Goal: Task Accomplishment & Management: Manage account settings

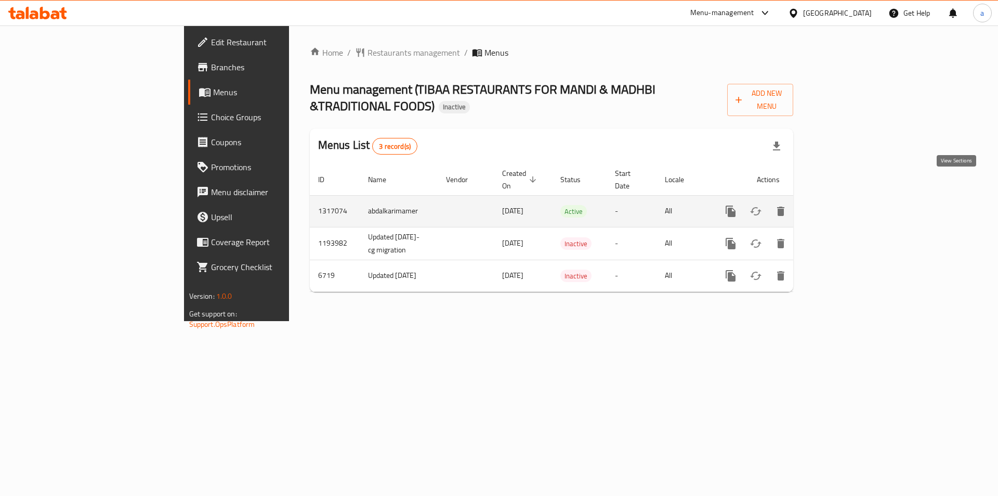
click at [812, 205] on icon "enhanced table" at bounding box center [806, 211] width 12 height 12
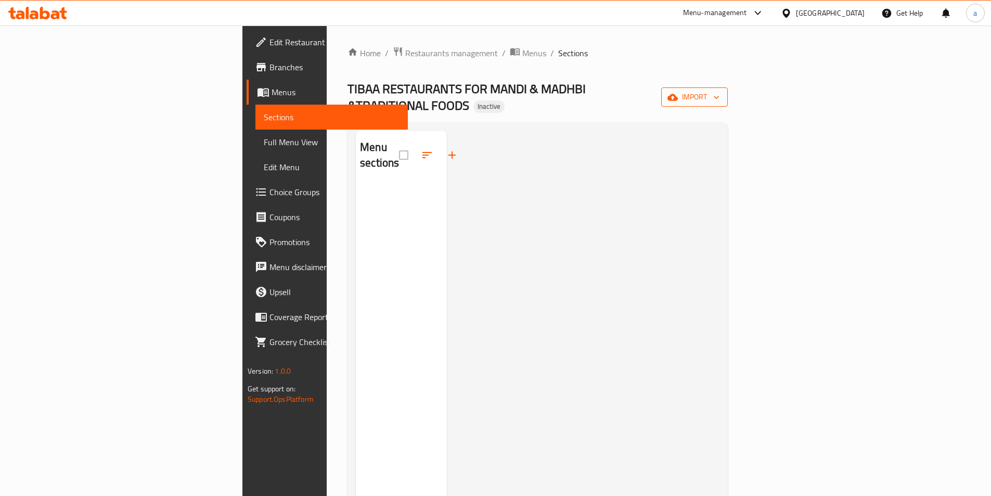
click at [719, 95] on span "import" at bounding box center [694, 96] width 50 height 13
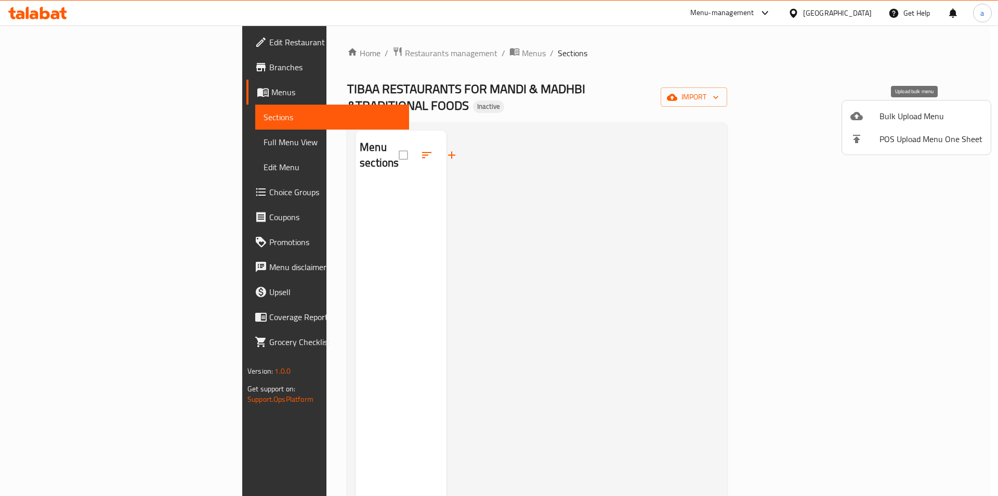
click at [893, 122] on span "Bulk Upload Menu" at bounding box center [931, 116] width 103 height 12
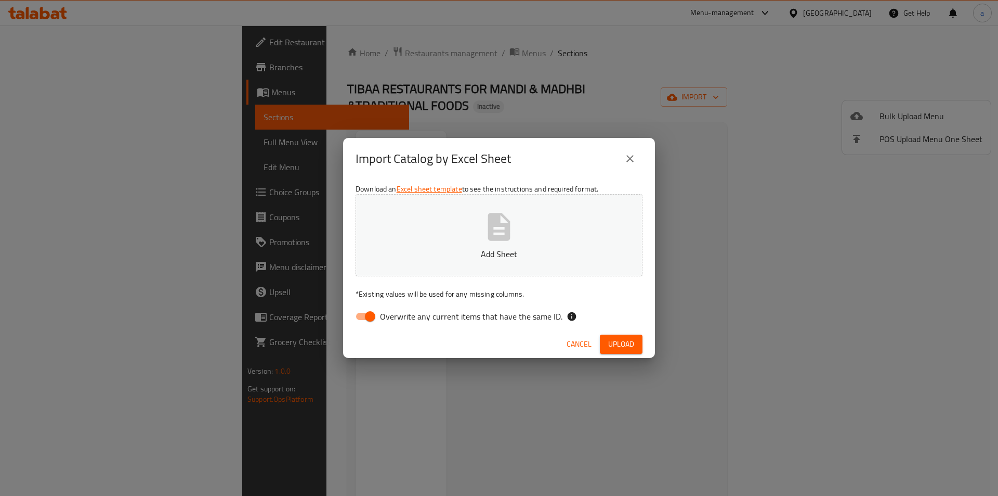
click at [372, 319] on input "Overwrite any current items that have the same ID." at bounding box center [370, 316] width 59 height 20
checkbox input "false"
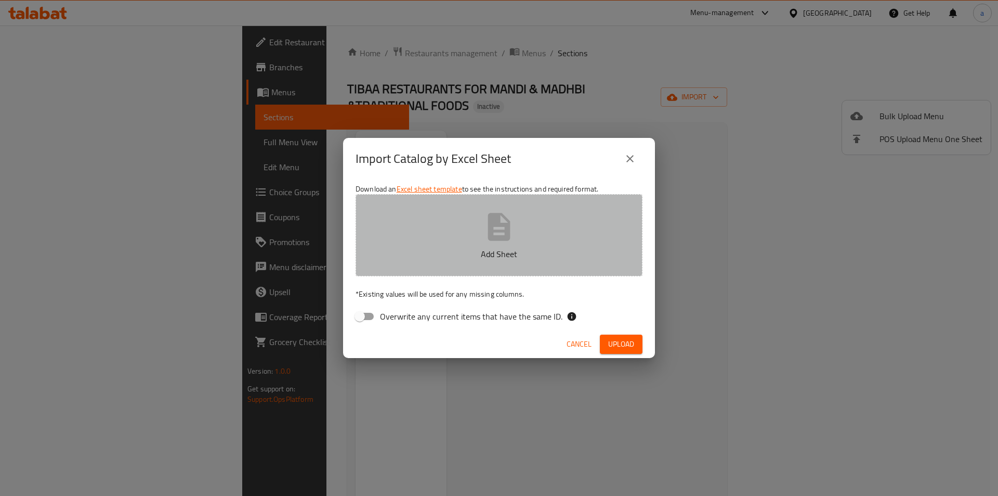
click at [541, 215] on button "Add Sheet" at bounding box center [499, 235] width 287 height 82
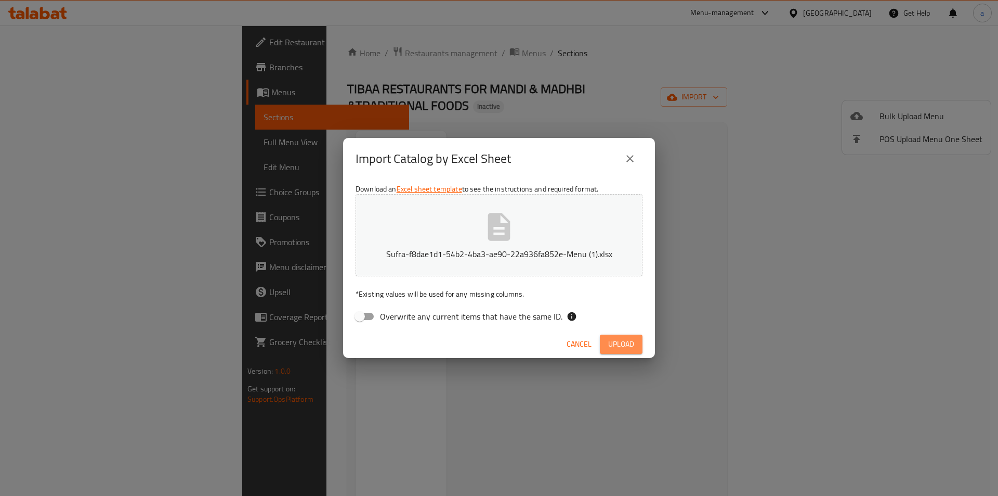
click at [613, 349] on span "Upload" at bounding box center [621, 343] width 26 height 13
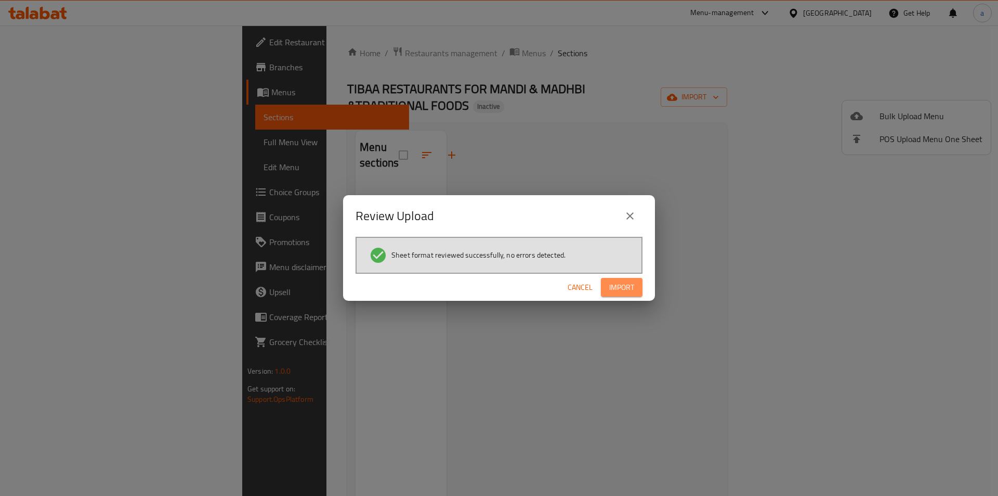
click at [627, 287] on span "Import" at bounding box center [621, 287] width 25 height 13
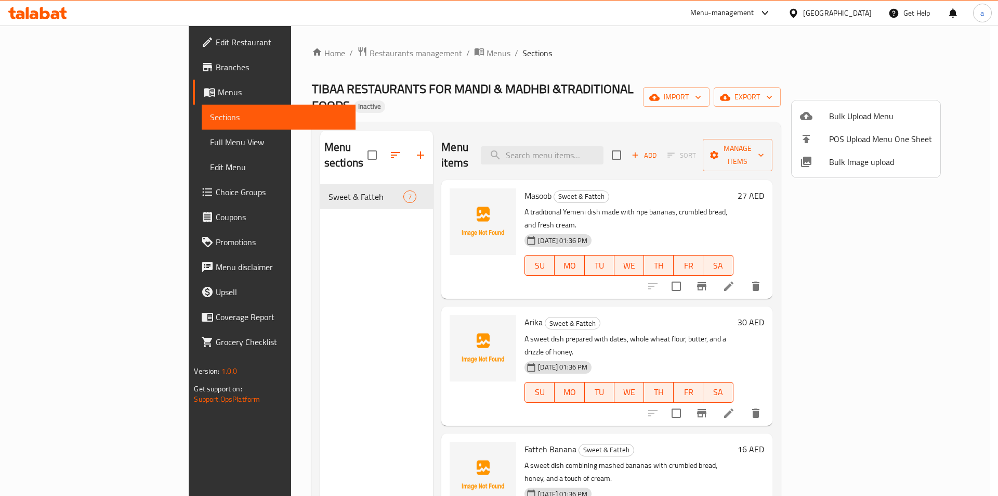
click at [64, 141] on div at bounding box center [499, 248] width 998 height 496
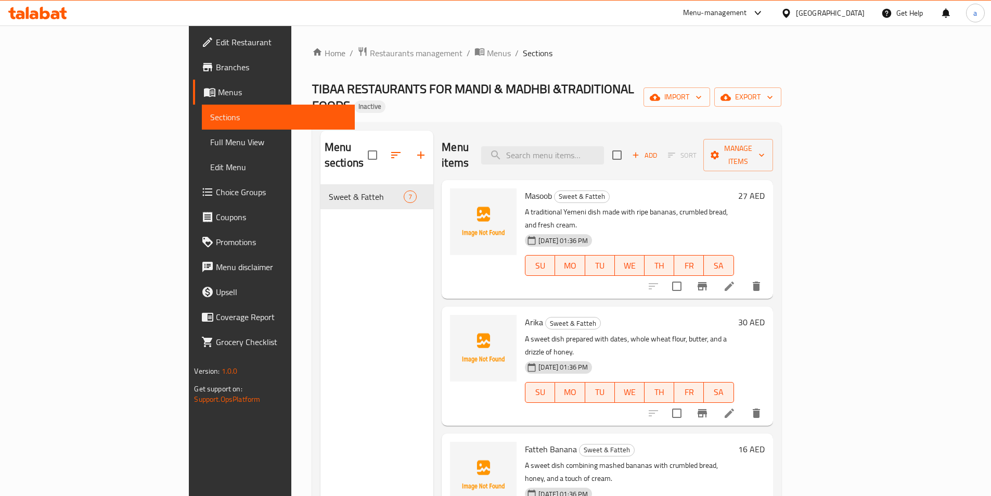
click at [210, 146] on span "Full Menu View" at bounding box center [278, 142] width 136 height 12
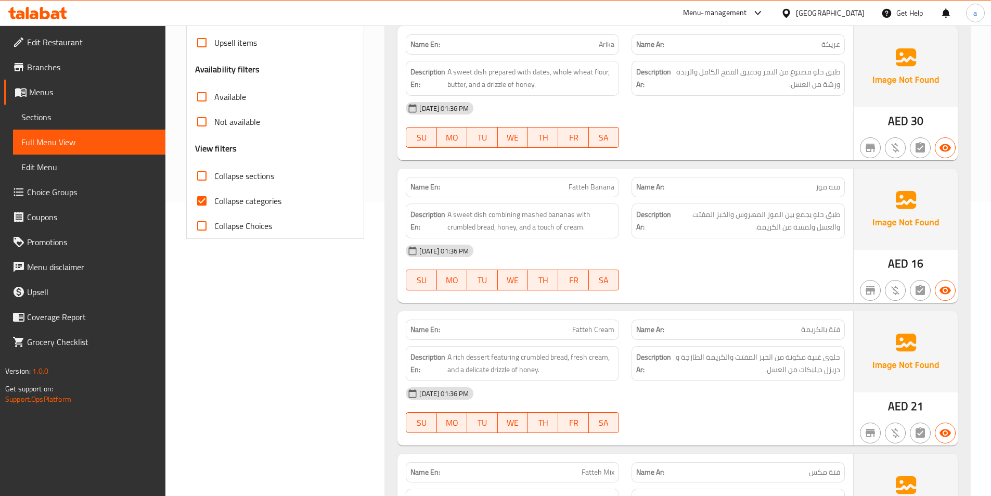
scroll to position [312, 0]
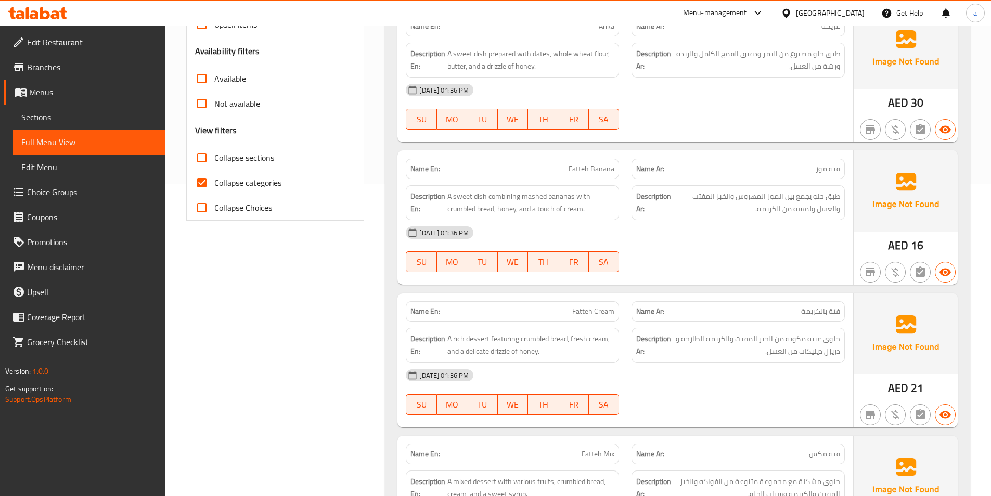
click at [245, 184] on span "Collapse categories" at bounding box center [247, 182] width 67 height 12
click at [214, 184] on input "Collapse categories" at bounding box center [201, 182] width 25 height 25
checkbox input "false"
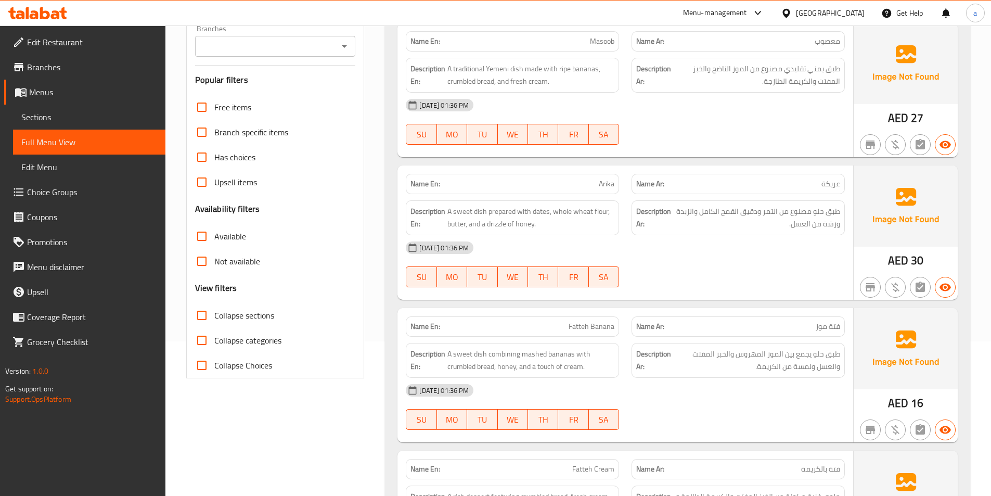
scroll to position [0, 0]
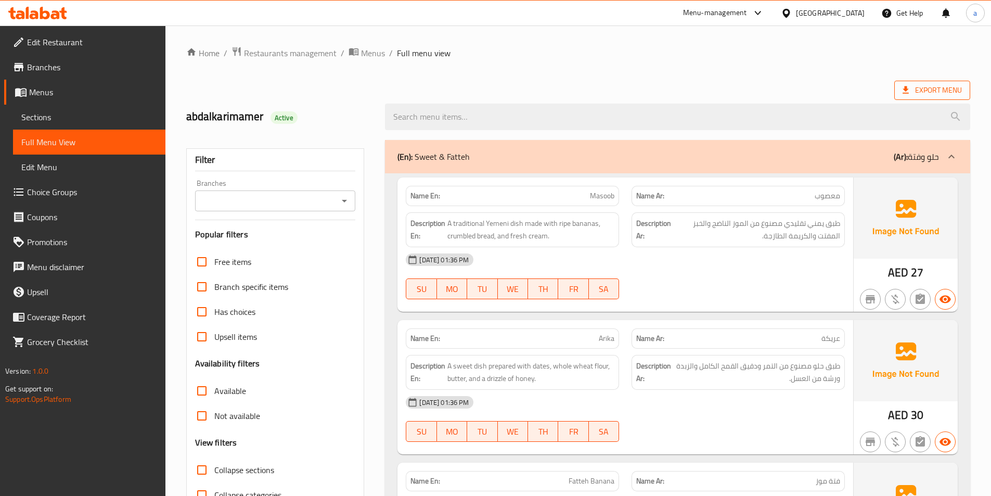
click at [922, 94] on span "Export Menu" at bounding box center [931, 90] width 59 height 13
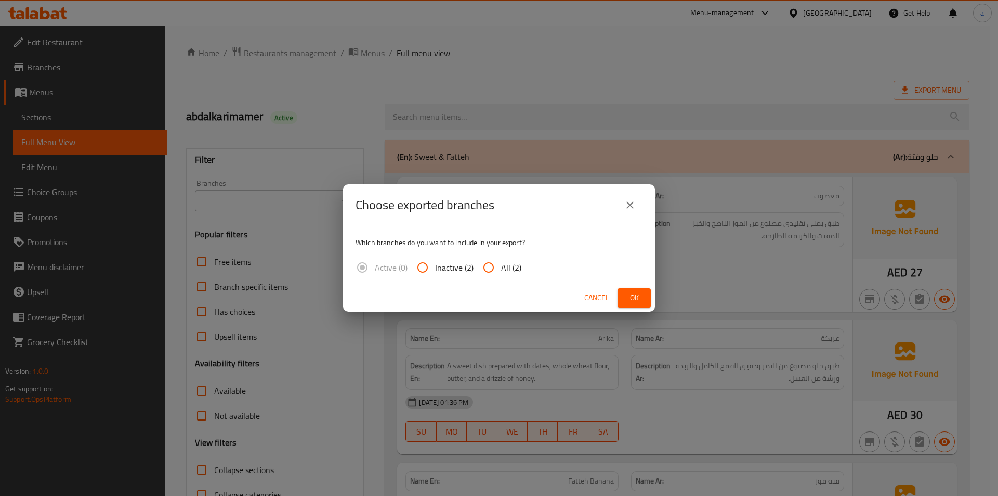
click at [489, 268] on input "All (2)" at bounding box center [488, 267] width 25 height 25
radio input "true"
click at [638, 293] on span "Ok" at bounding box center [634, 297] width 17 height 13
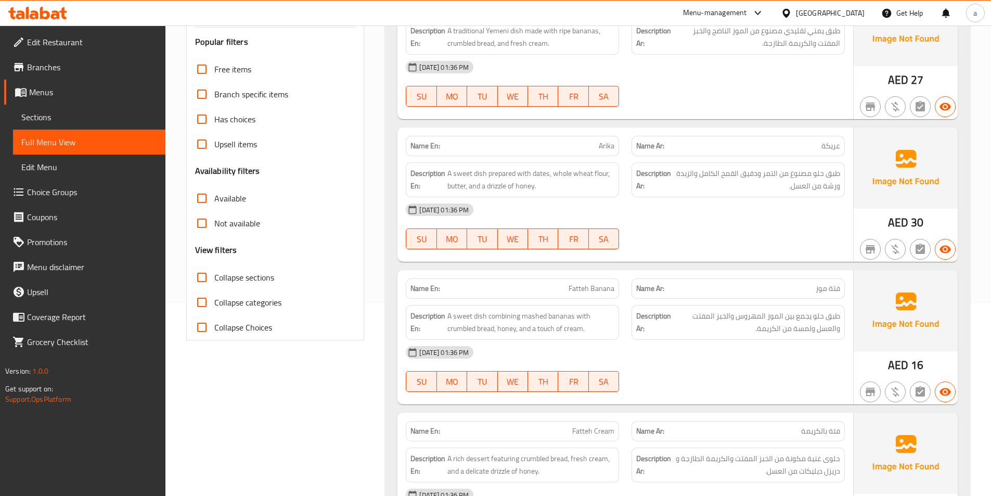
scroll to position [88, 0]
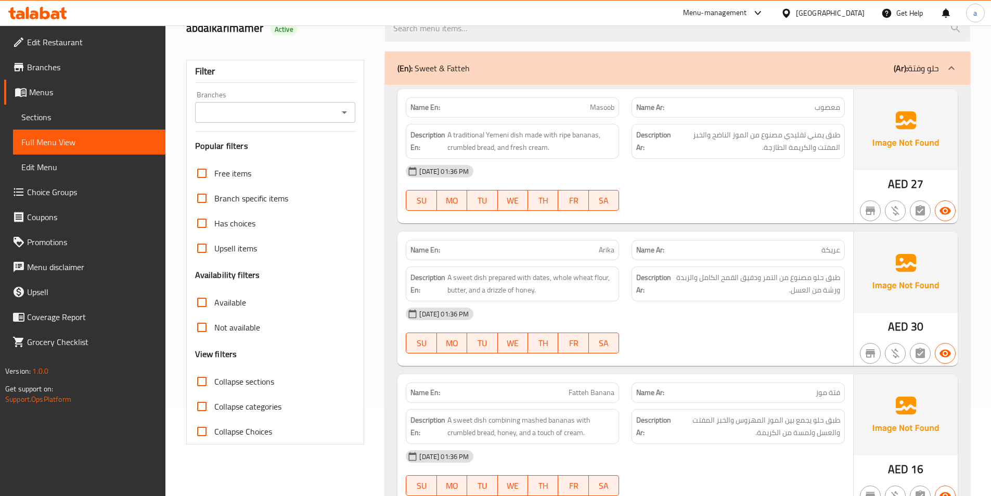
click at [607, 250] on span "Arika" at bounding box center [607, 249] width 16 height 11
copy span "Arika"
click at [601, 257] on div at bounding box center [601, 257] width 0 height 0
click at [549, 244] on p "Name En: [PERSON_NAME]" at bounding box center [512, 249] width 204 height 11
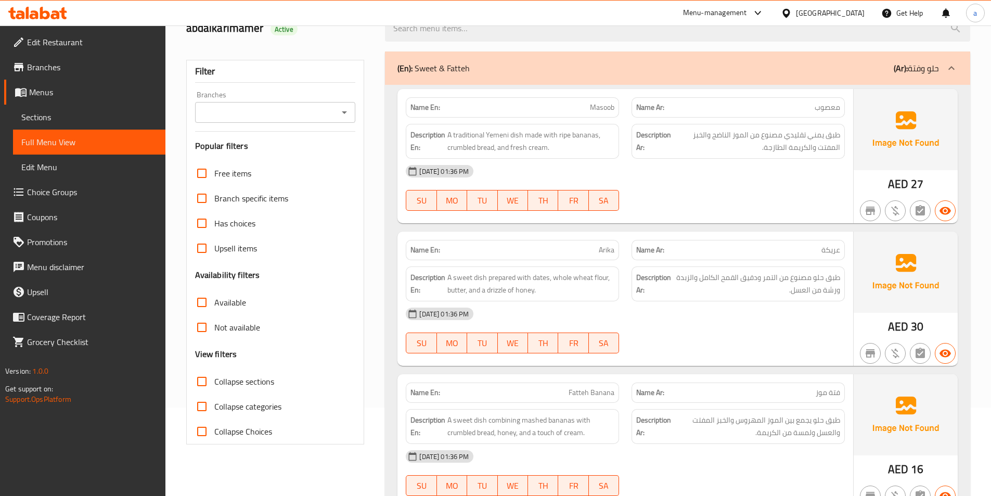
click at [62, 95] on span "Menus" at bounding box center [93, 92] width 128 height 12
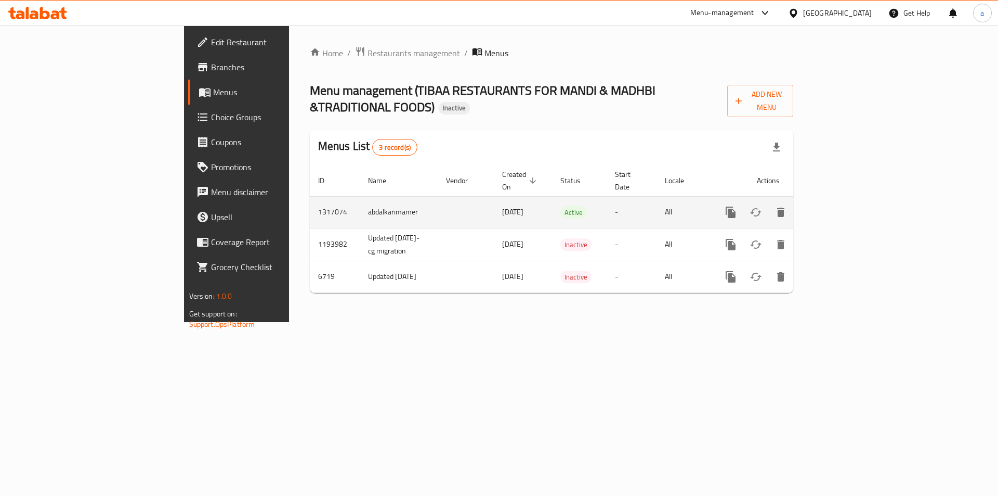
click at [818, 200] on link "enhanced table" at bounding box center [806, 212] width 25 height 25
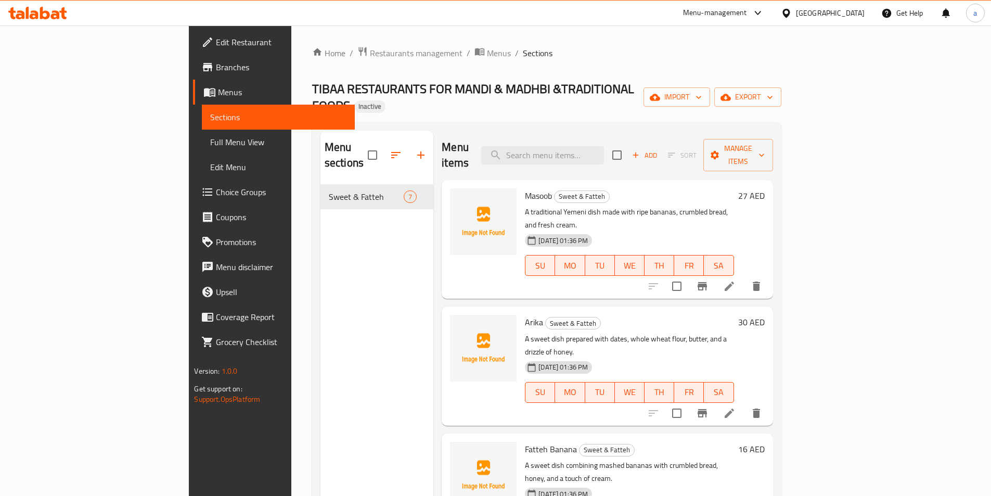
scroll to position [52, 0]
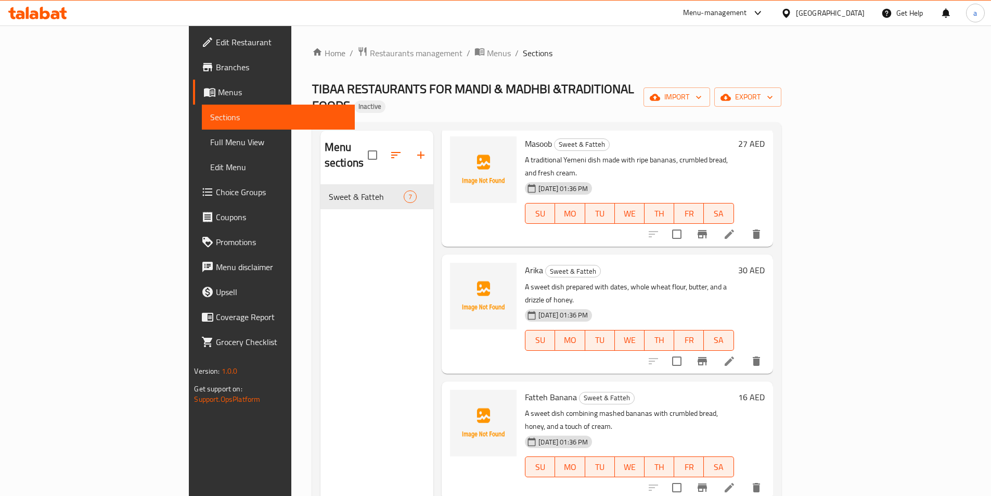
click at [735, 355] on icon at bounding box center [729, 361] width 12 height 12
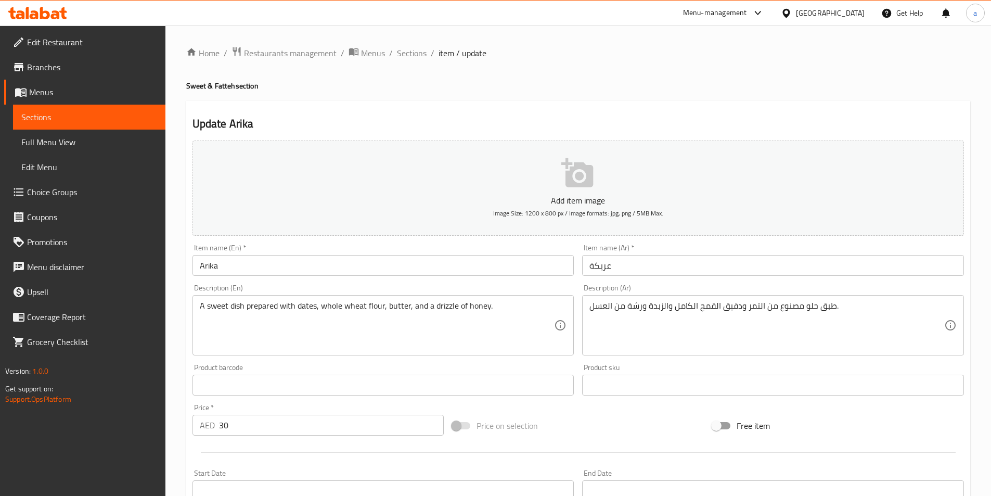
click at [631, 259] on input "عريكة" at bounding box center [773, 265] width 382 height 21
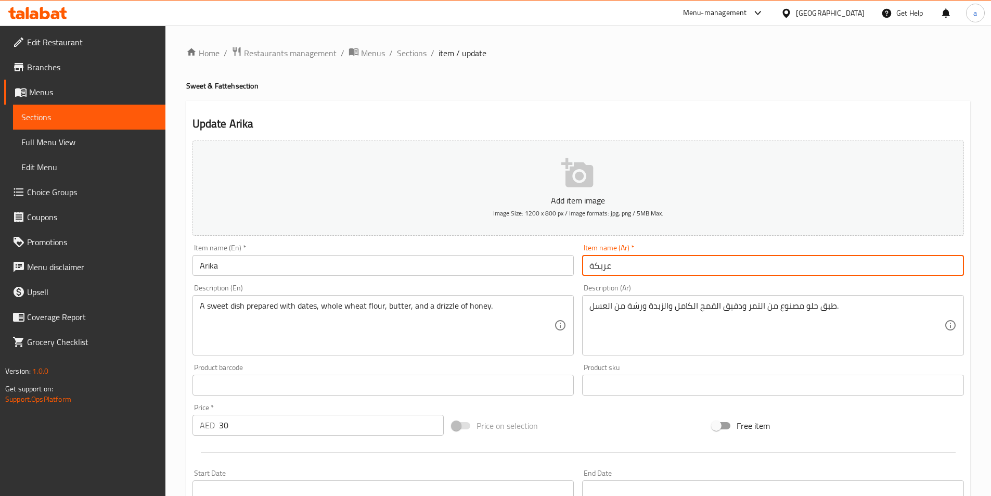
click at [631, 259] on input "عريكة" at bounding box center [773, 265] width 382 height 21
paste input "ريكا"
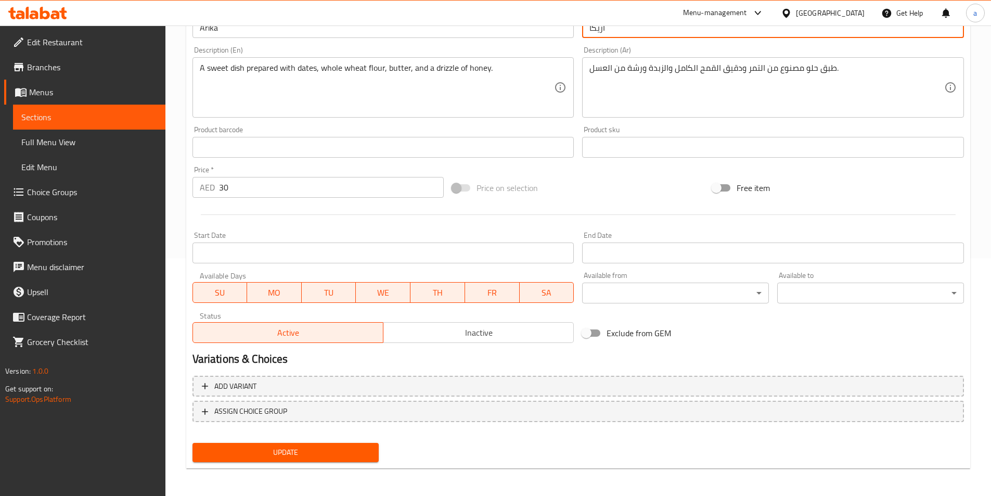
scroll to position [239, 0]
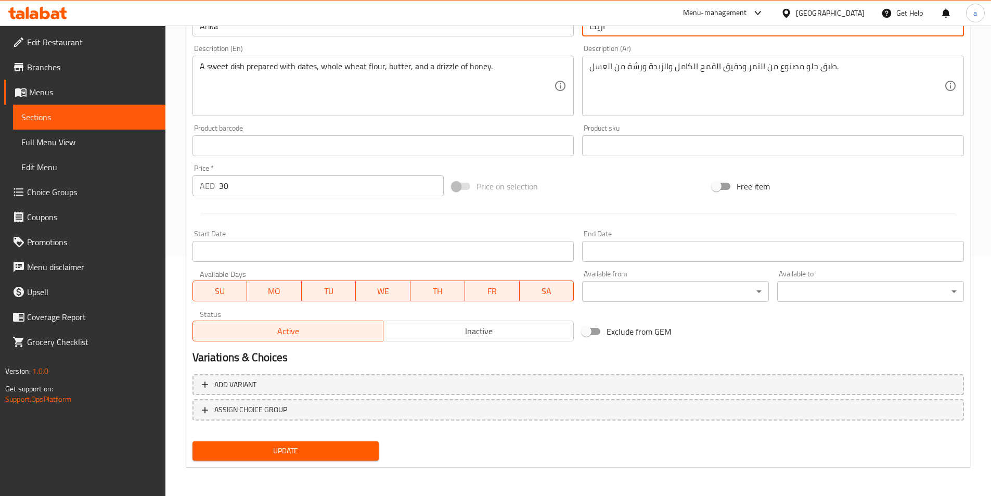
type input "أريكا"
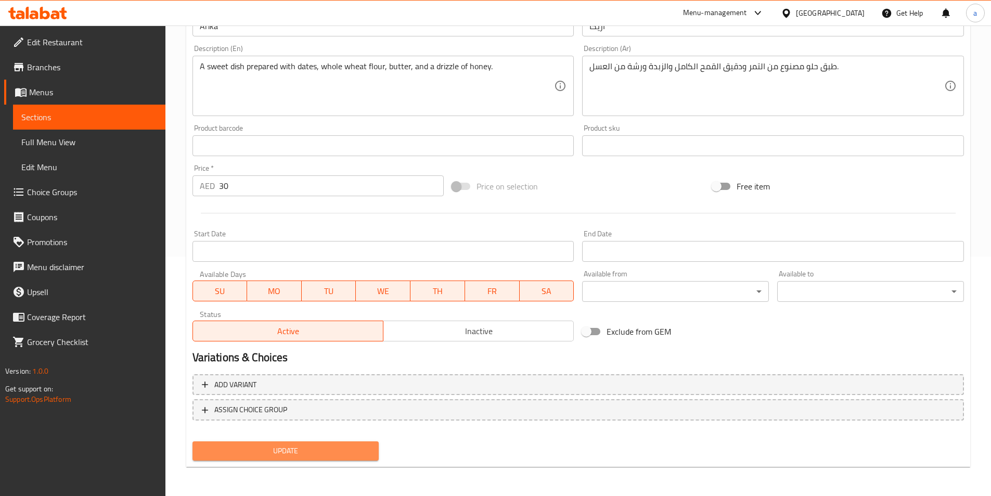
click at [340, 446] on span "Update" at bounding box center [286, 450] width 170 height 13
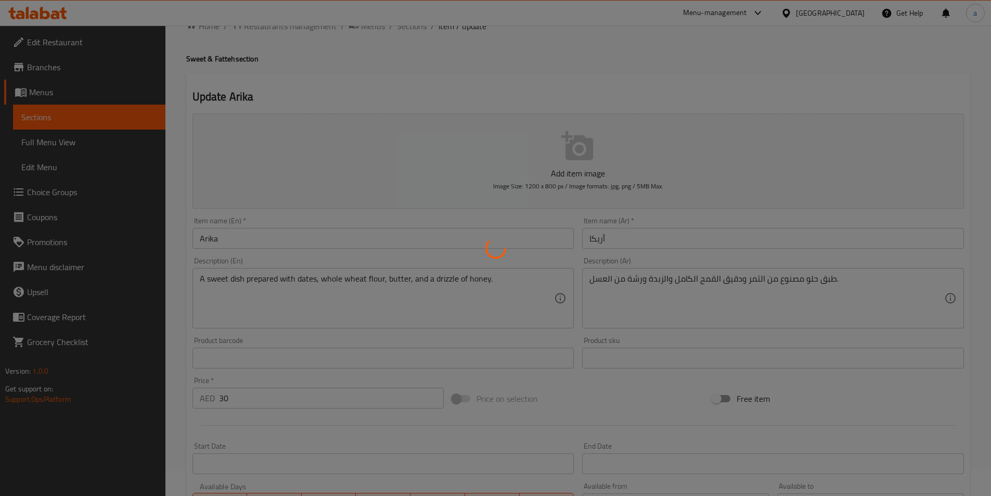
scroll to position [0, 0]
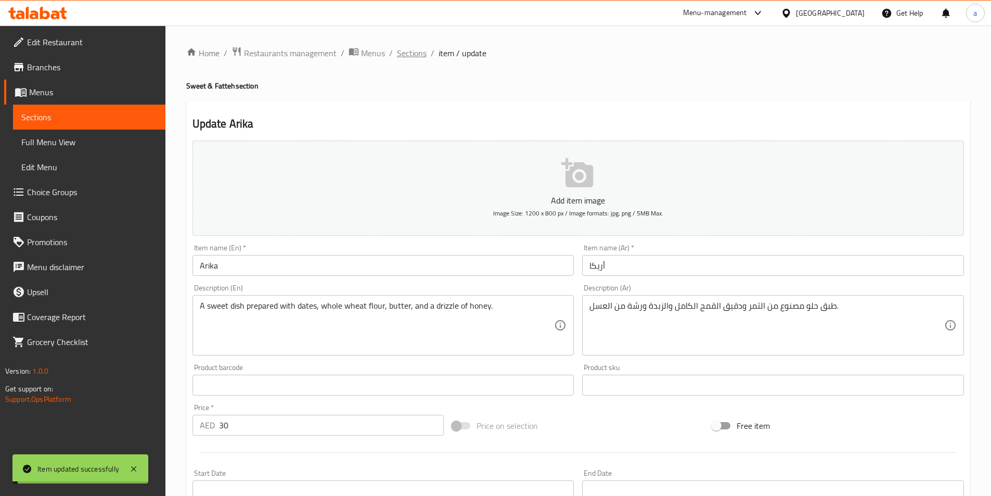
click at [416, 50] on span "Sections" at bounding box center [412, 53] width 30 height 12
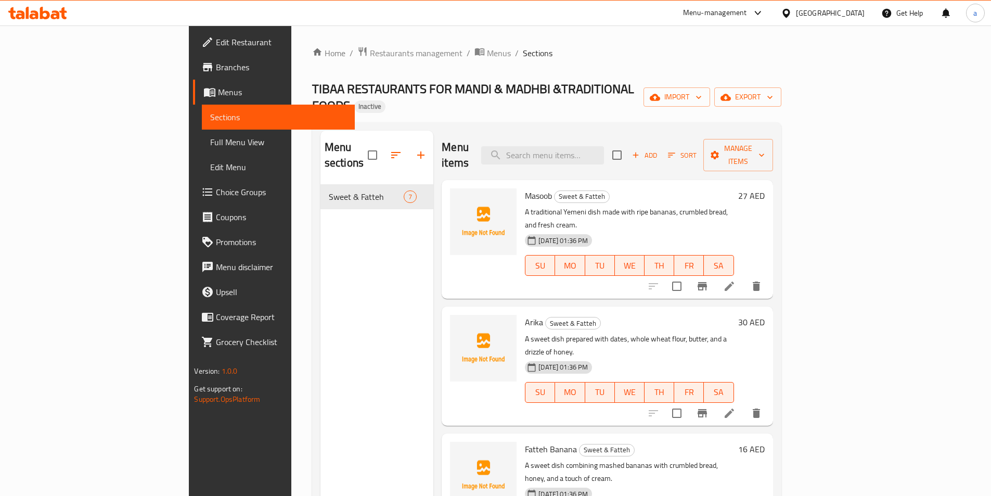
click at [627, 50] on ol "Home / Restaurants management / Menus / Sections" at bounding box center [546, 53] width 469 height 14
click at [525, 188] on span "Masoob" at bounding box center [538, 196] width 27 height 16
click at [735, 280] on icon at bounding box center [729, 286] width 12 height 12
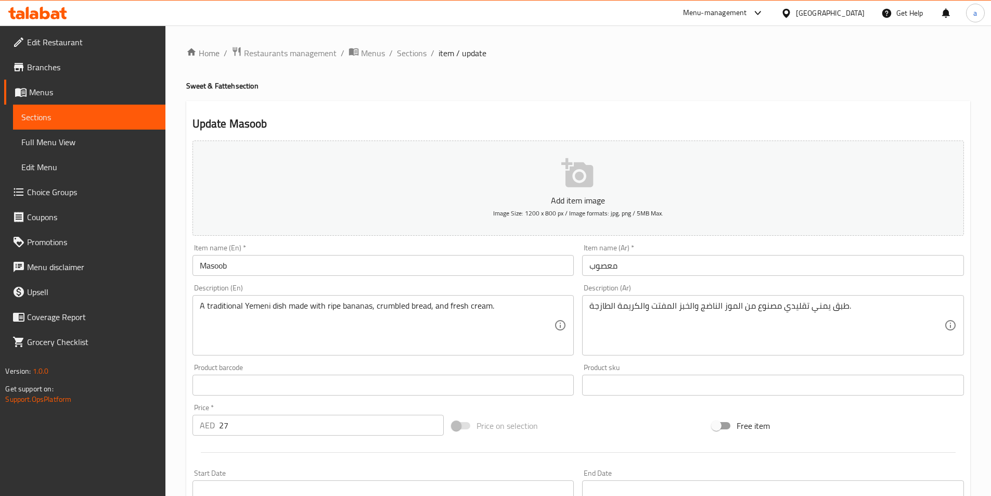
click at [395, 259] on input "Masoob" at bounding box center [383, 265] width 382 height 21
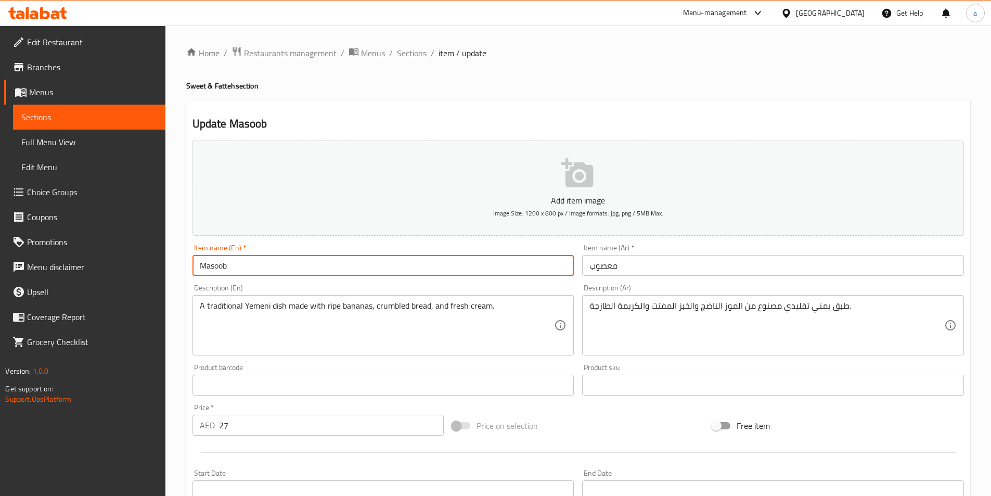
click at [395, 259] on input "Masoob" at bounding box center [383, 265] width 382 height 21
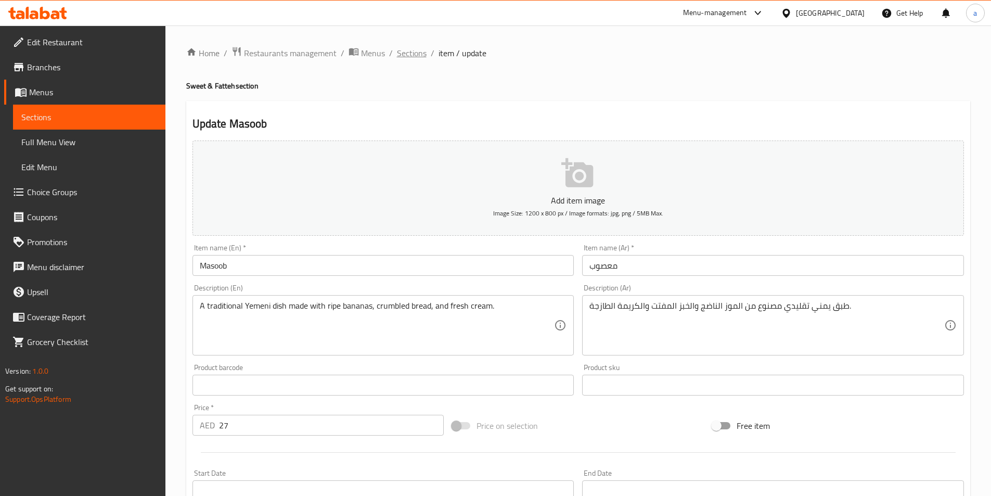
click at [414, 58] on span "Sections" at bounding box center [412, 53] width 30 height 12
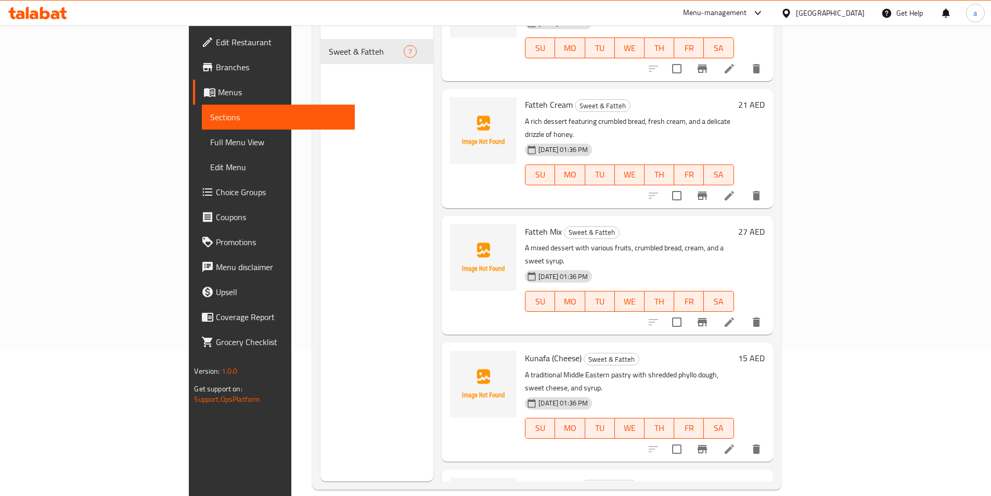
scroll to position [146, 0]
click at [525, 223] on span "Fatteh Mix" at bounding box center [543, 231] width 37 height 16
copy h6 "Mix"
click at [735, 315] on icon at bounding box center [729, 321] width 12 height 12
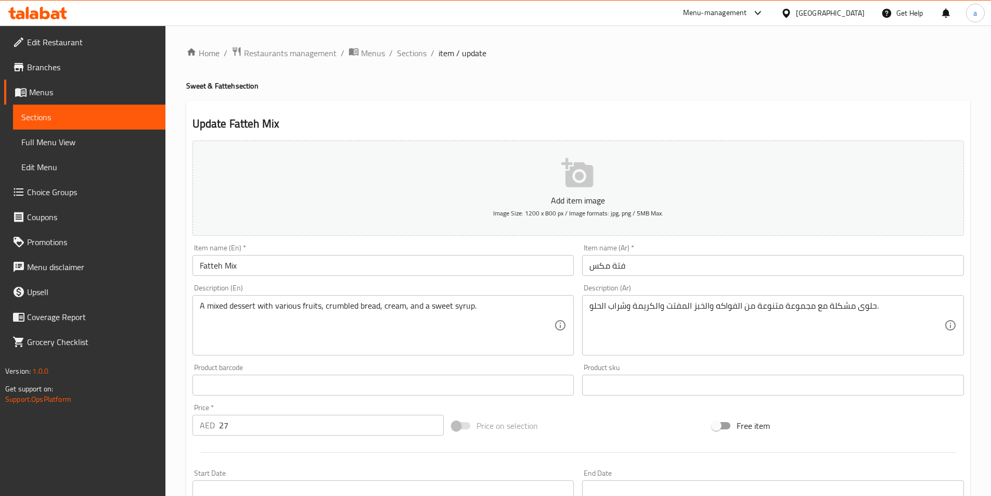
click at [599, 262] on input "فتة مكس" at bounding box center [773, 265] width 382 height 21
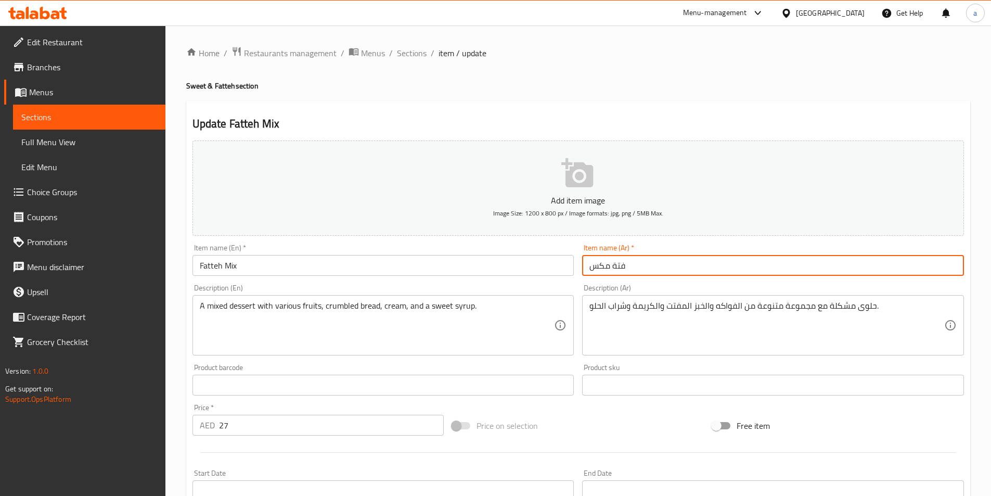
click at [599, 262] on input "فتة مكس" at bounding box center [773, 265] width 382 height 21
paste input "شكلة"
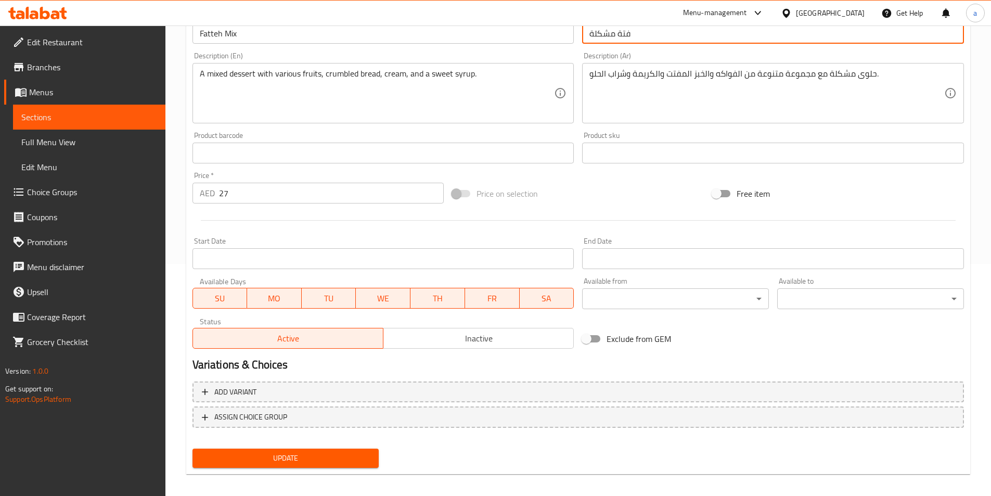
scroll to position [239, 0]
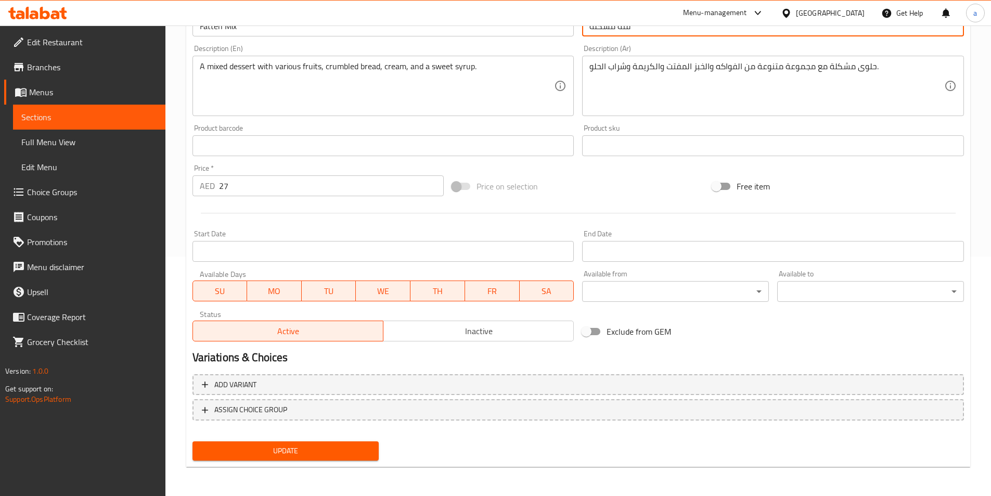
type input "فتة مشكلة"
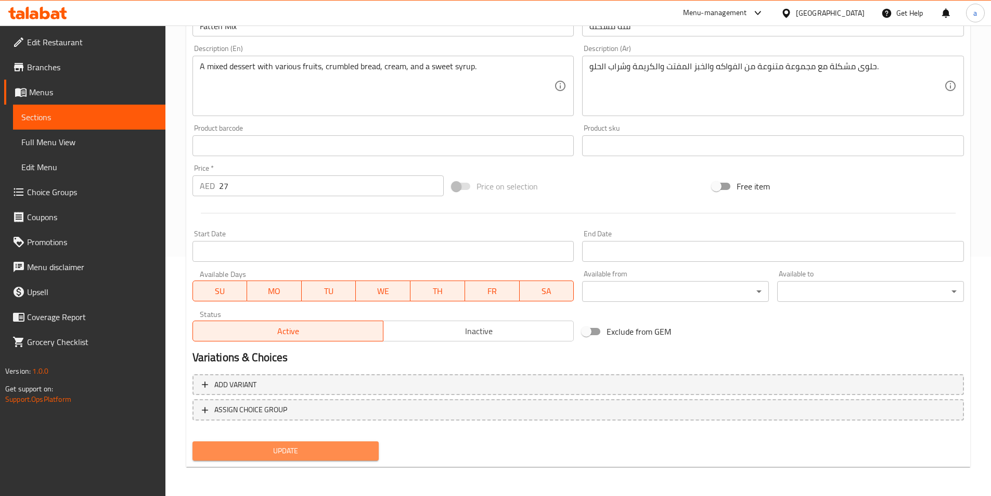
click at [253, 445] on span "Update" at bounding box center [286, 450] width 170 height 13
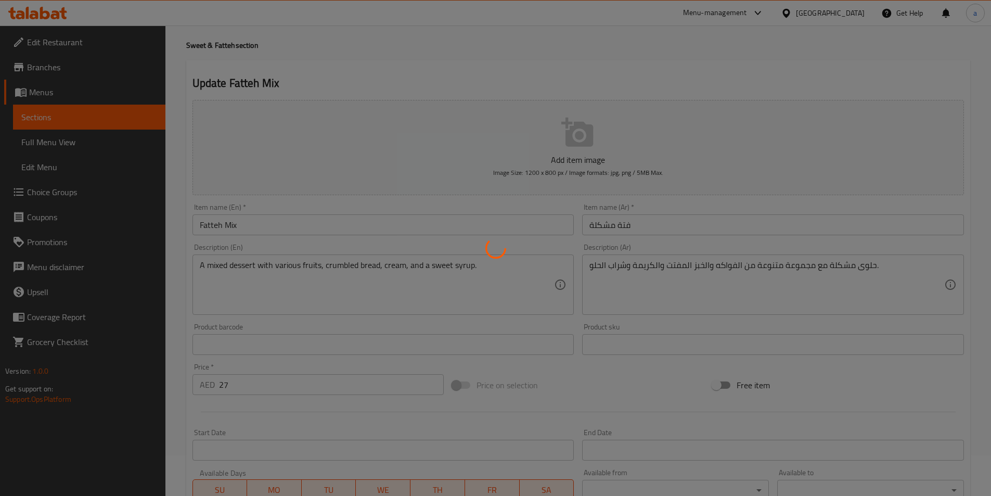
scroll to position [0, 0]
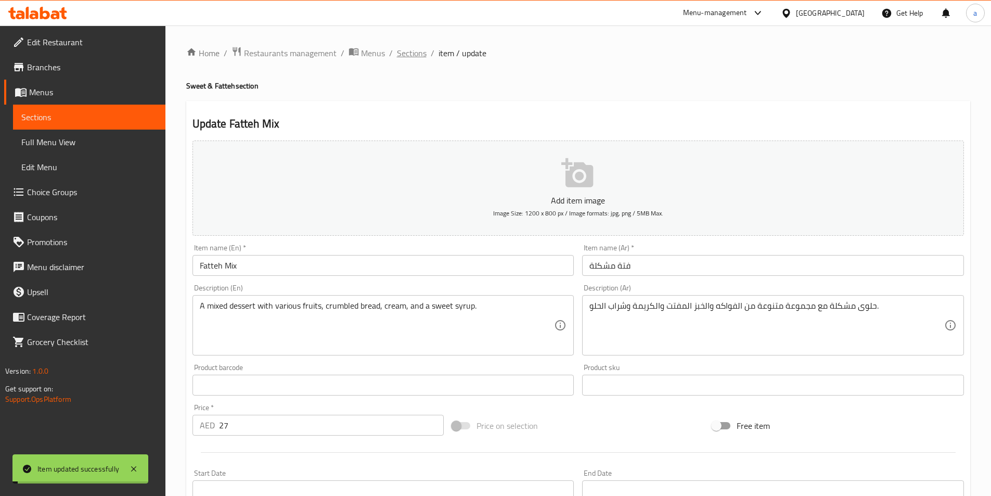
click at [410, 50] on span "Sections" at bounding box center [412, 53] width 30 height 12
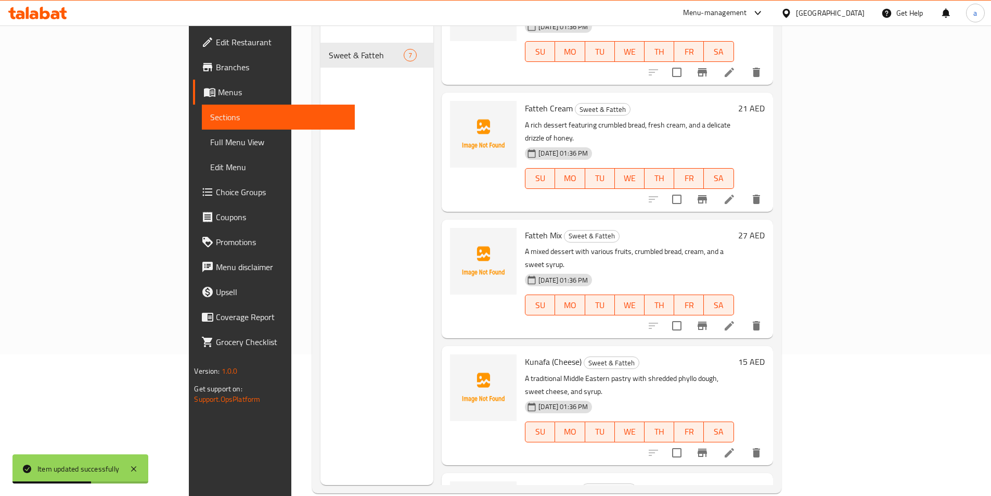
scroll to position [146, 0]
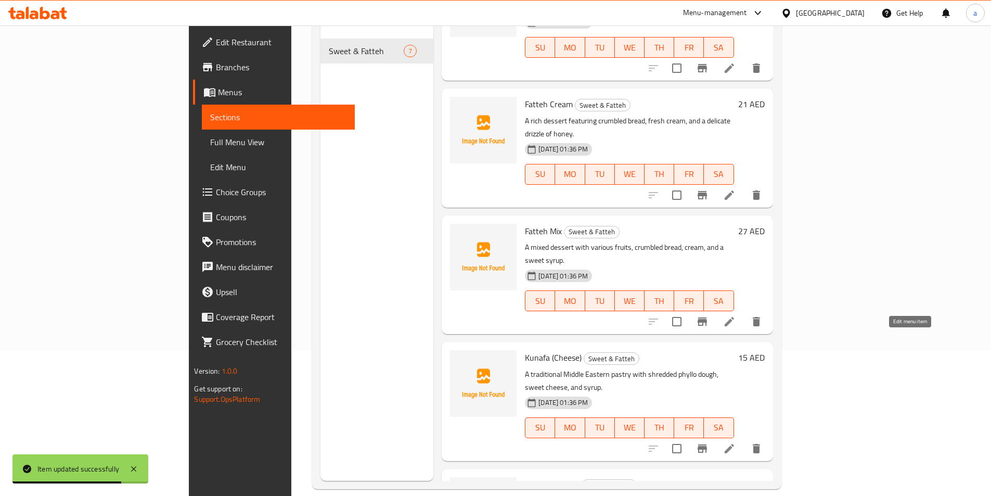
click at [734, 444] on icon at bounding box center [728, 448] width 9 height 9
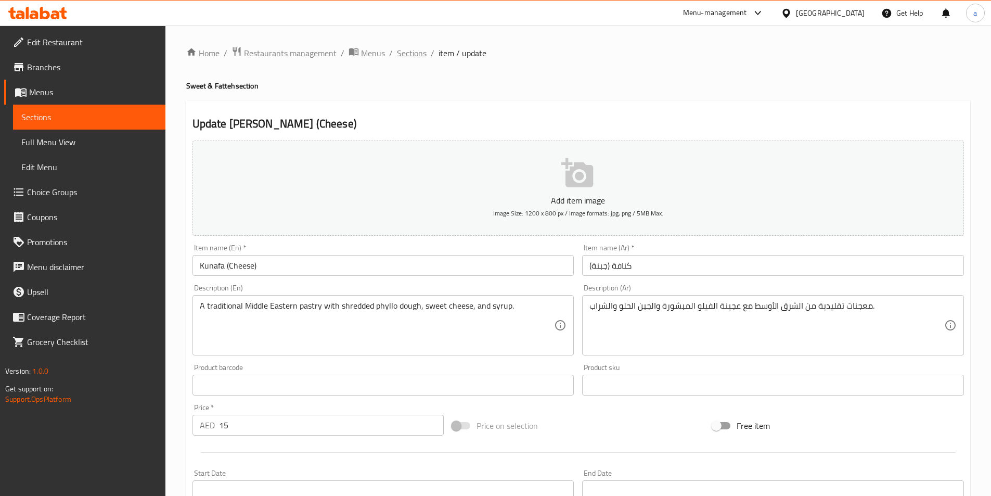
click at [405, 57] on span "Sections" at bounding box center [412, 53] width 30 height 12
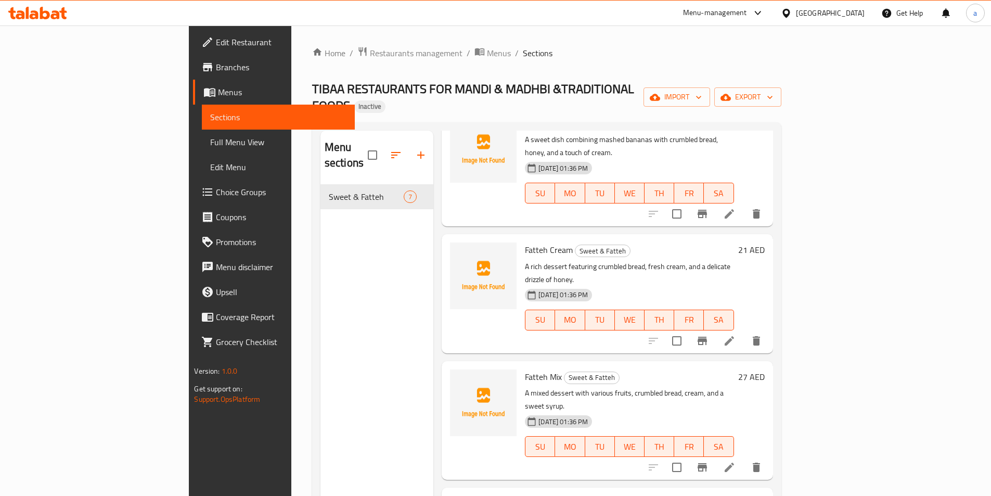
scroll to position [146, 0]
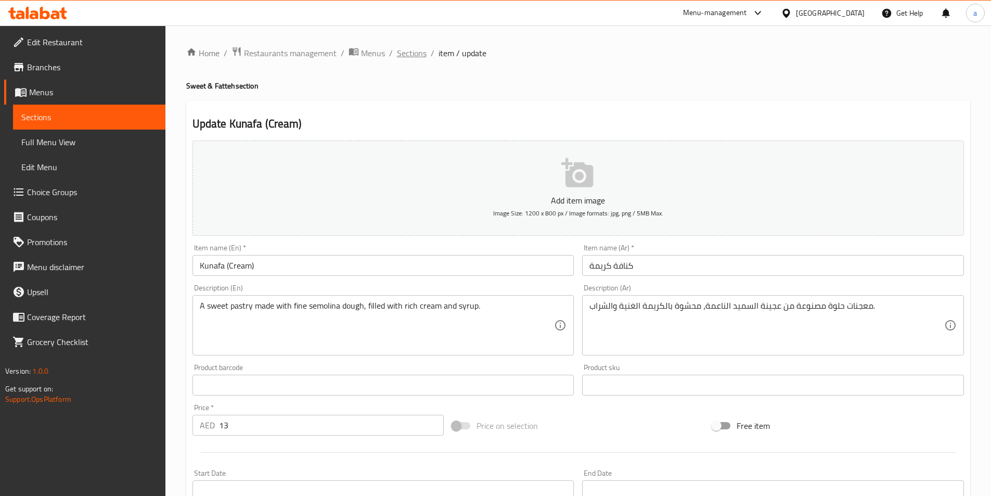
click at [413, 56] on span "Sections" at bounding box center [412, 53] width 30 height 12
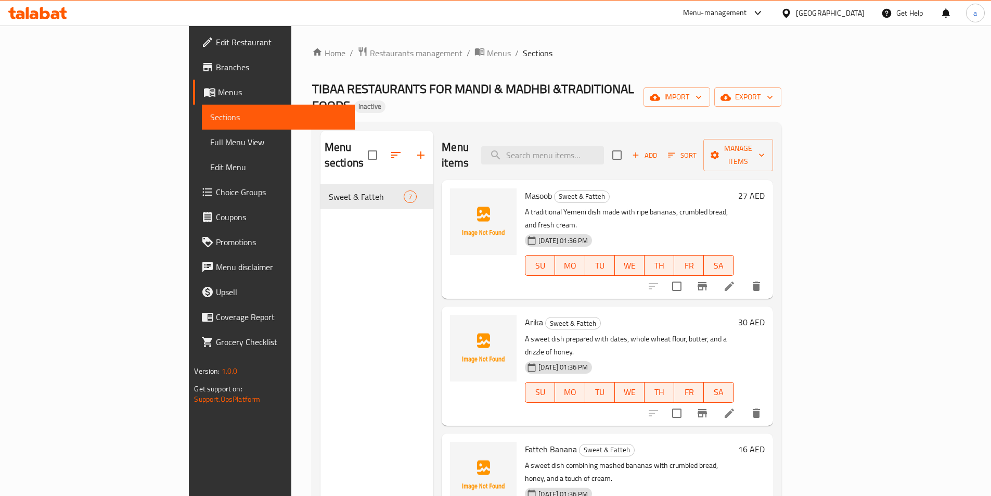
click at [210, 140] on span "Full Menu View" at bounding box center [278, 142] width 136 height 12
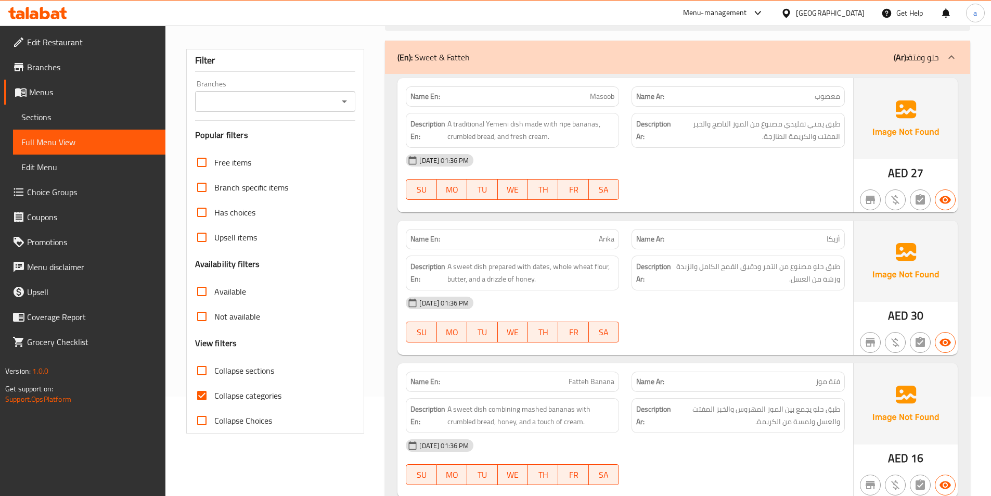
scroll to position [104, 0]
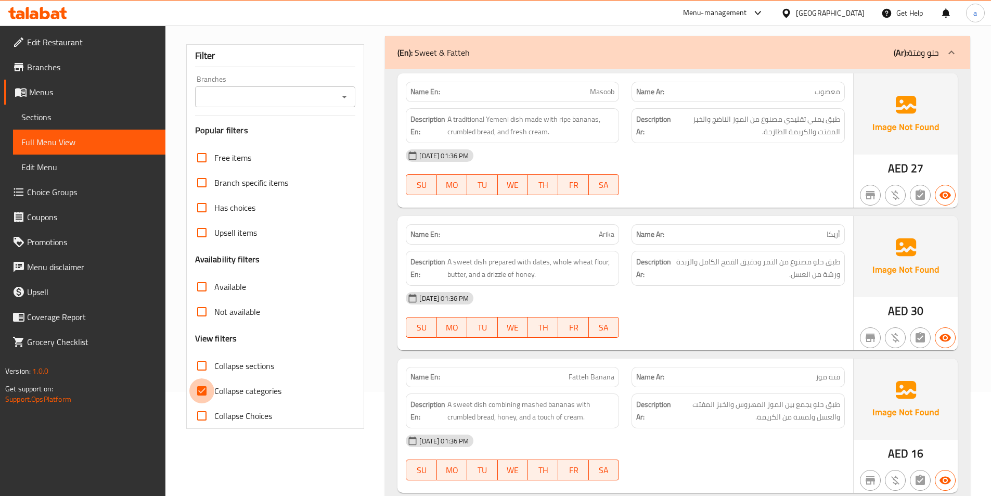
click at [202, 387] on input "Collapse categories" at bounding box center [201, 390] width 25 height 25
checkbox input "false"
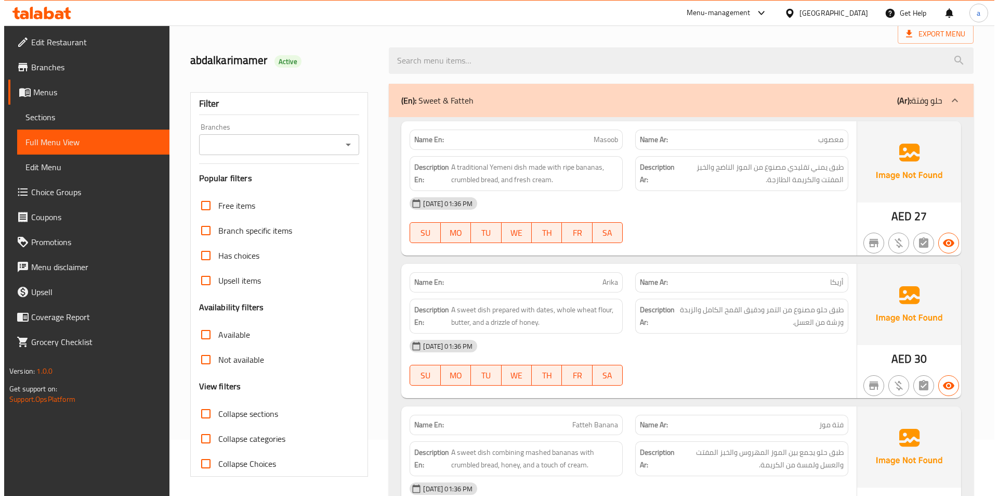
scroll to position [0, 0]
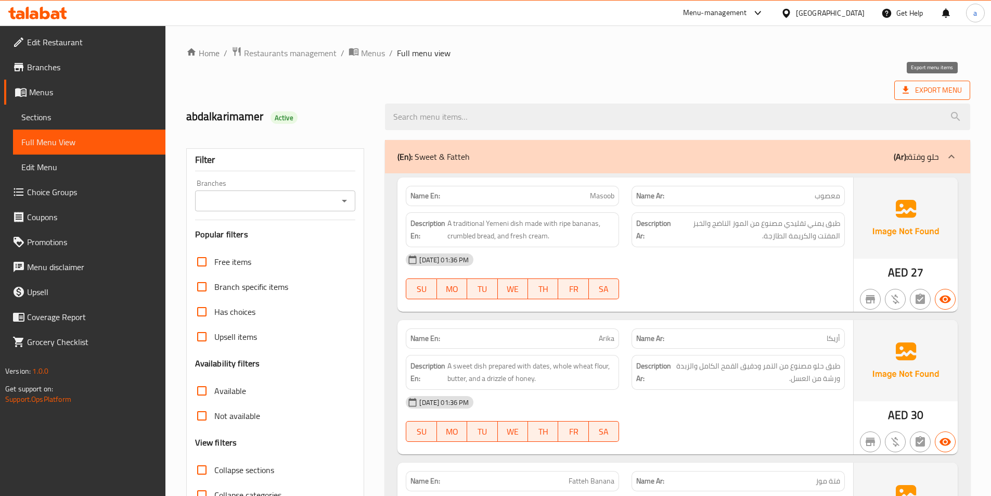
click at [920, 90] on span "Export Menu" at bounding box center [931, 90] width 59 height 13
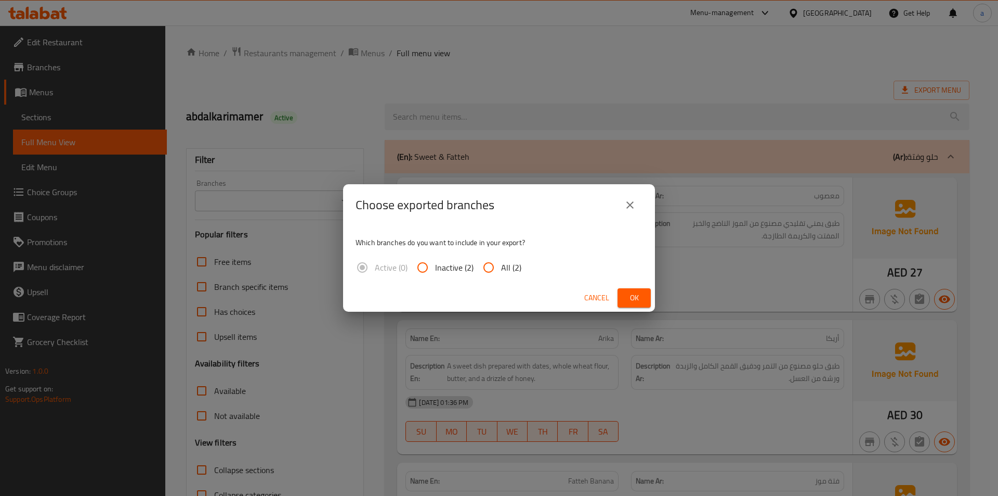
click at [486, 266] on input "All (2)" at bounding box center [488, 267] width 25 height 25
radio input "true"
click at [631, 300] on span "Ok" at bounding box center [634, 297] width 17 height 13
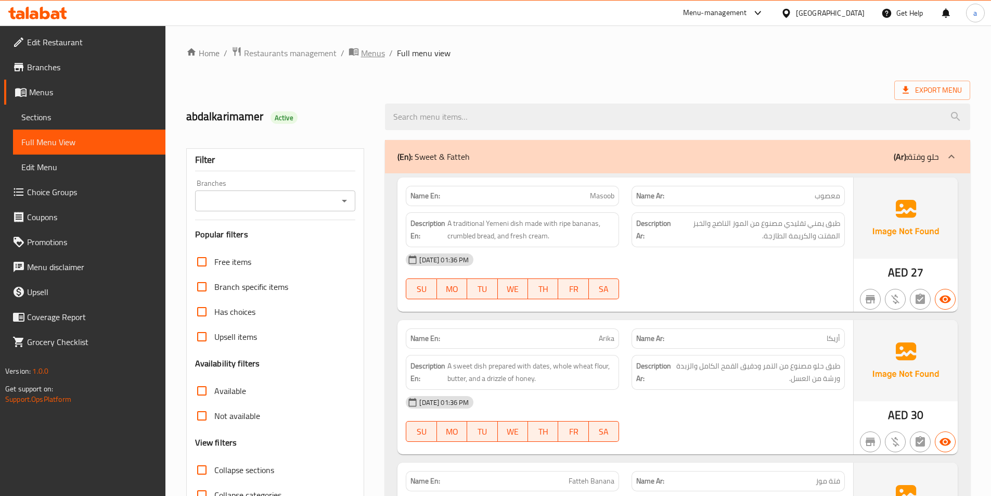
click at [377, 56] on span "Menus" at bounding box center [373, 53] width 24 height 12
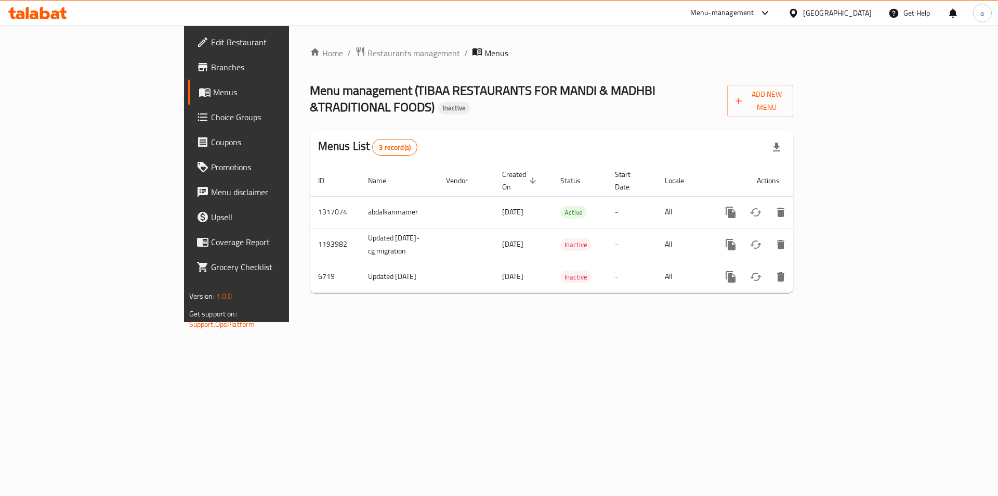
click at [197, 45] on icon at bounding box center [203, 42] width 12 height 12
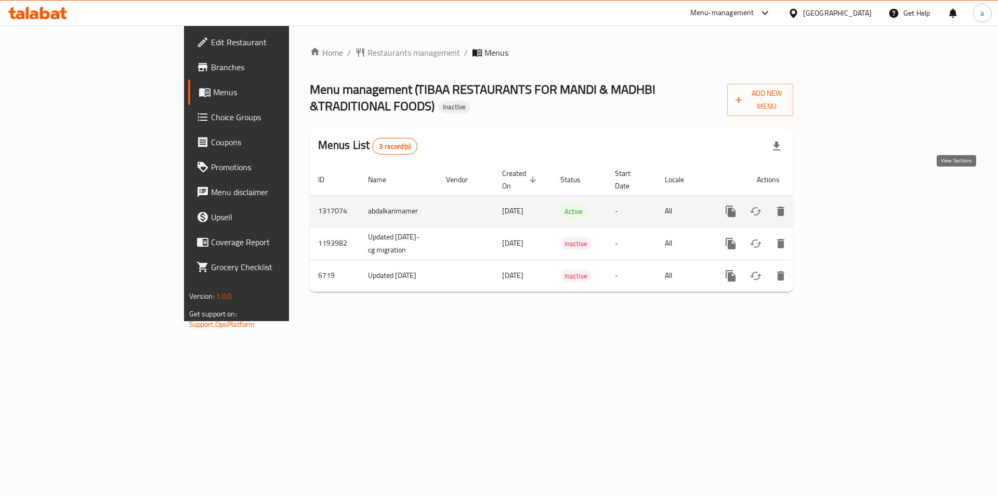
click at [812, 205] on icon "enhanced table" at bounding box center [806, 211] width 12 height 12
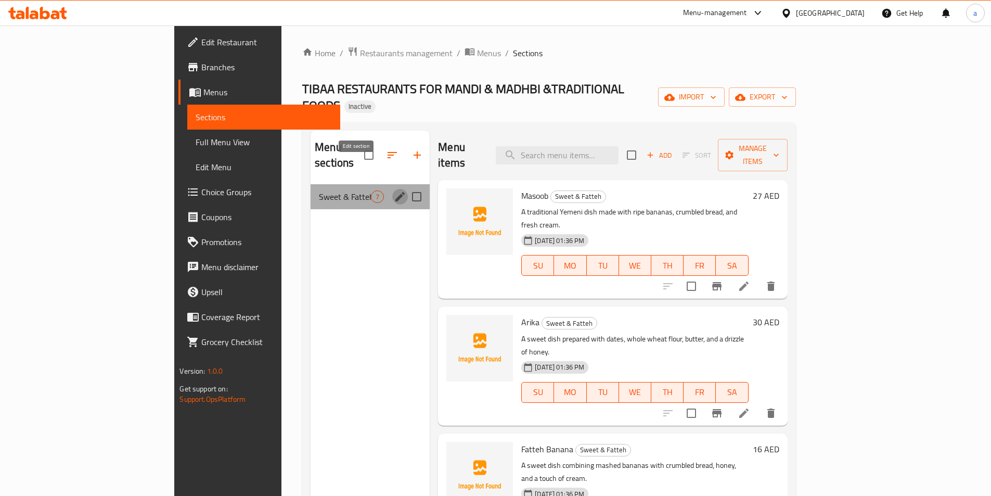
click at [395, 192] on icon "edit" at bounding box center [399, 196] width 9 height 9
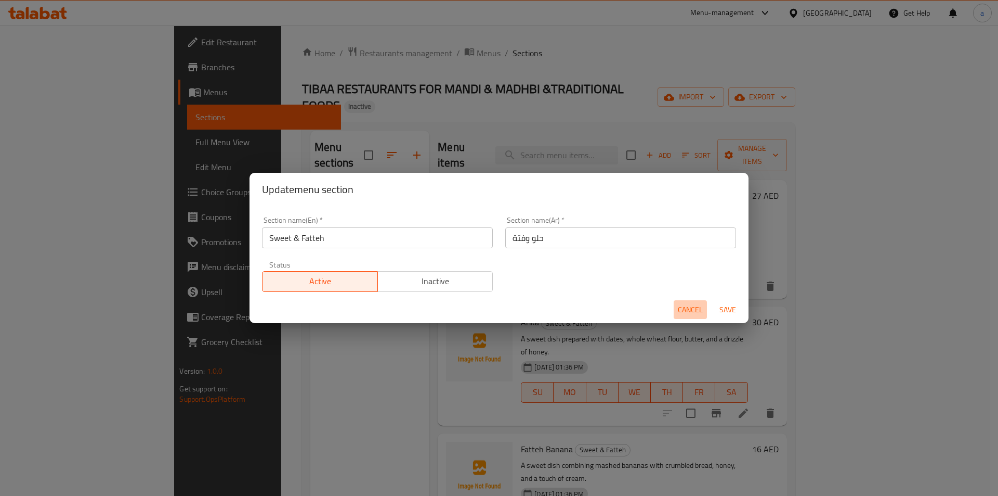
click at [693, 309] on span "Cancel" at bounding box center [690, 309] width 25 height 13
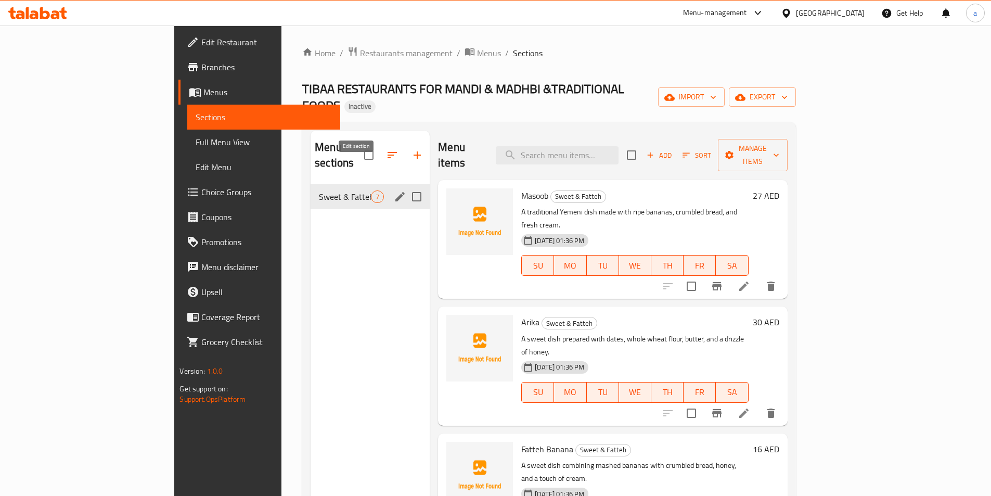
click at [394, 190] on icon "edit" at bounding box center [400, 196] width 12 height 12
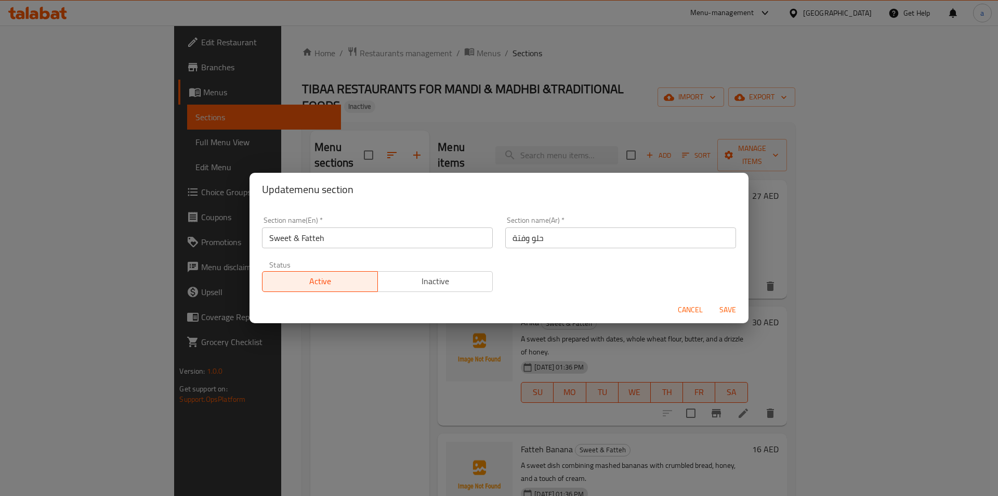
click at [340, 234] on input "Sweet & Fatteh" at bounding box center [377, 237] width 231 height 21
click at [694, 312] on span "Cancel" at bounding box center [690, 309] width 25 height 13
